Goal: Navigation & Orientation: Find specific page/section

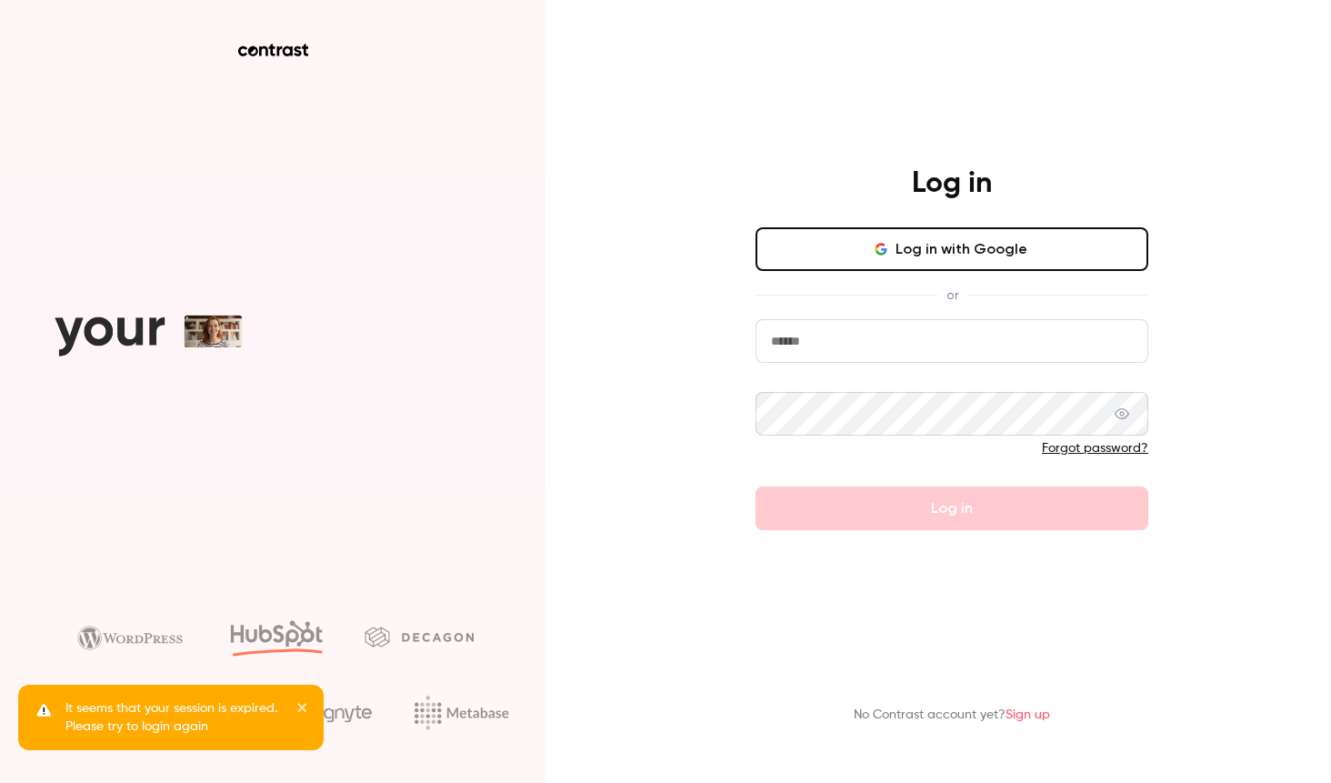
click at [958, 248] on button "Log in with Google" at bounding box center [951, 249] width 393 height 44
